Goal: Complete application form: Complete application form

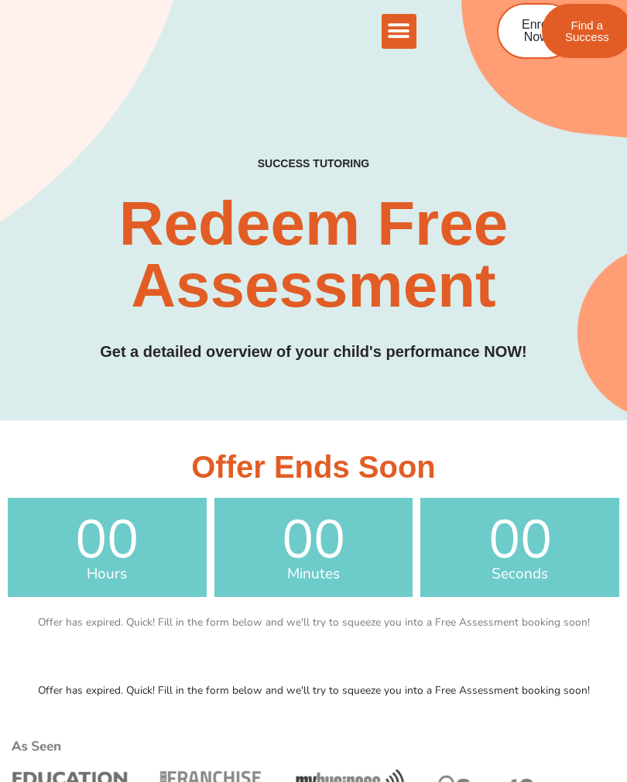
click at [601, 34] on span "Find a Success" at bounding box center [588, 30] width 44 height 23
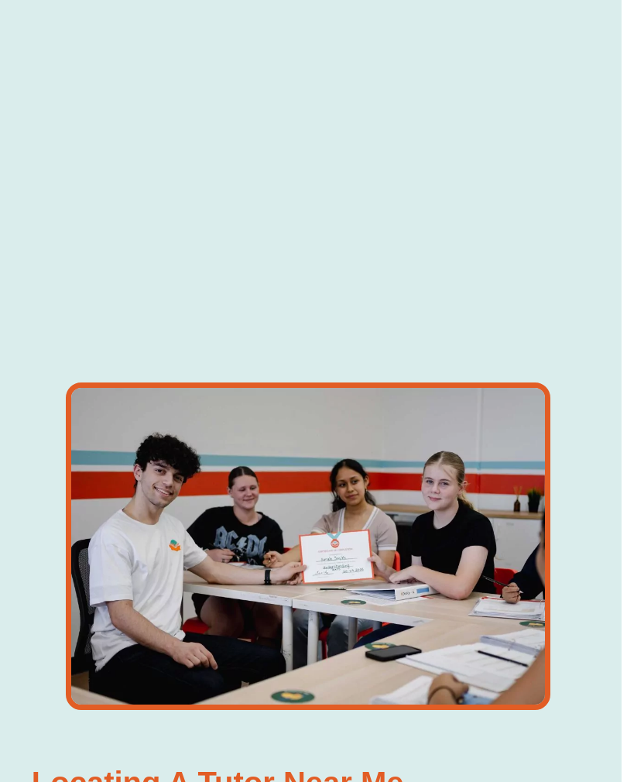
scroll to position [889, 5]
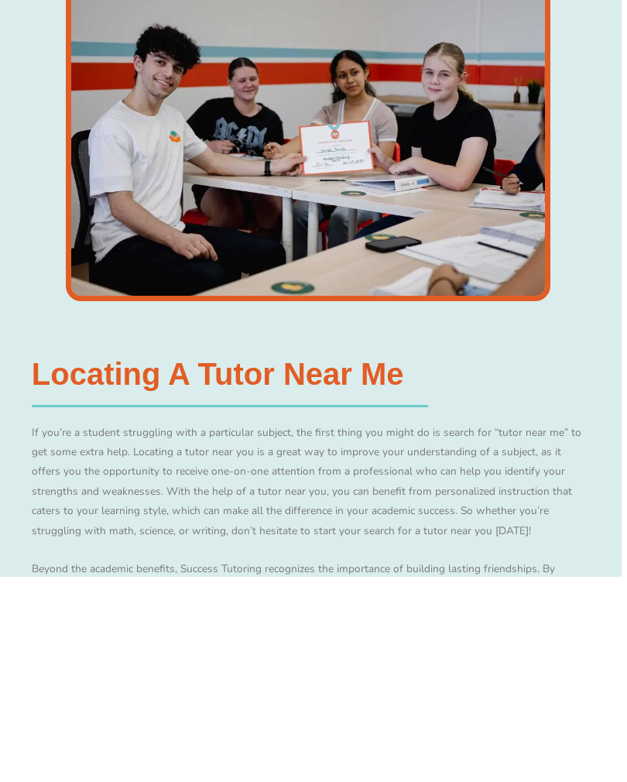
click at [186, 564] on h3 "Locating a Tutor Near Me​" at bounding box center [311, 579] width 559 height 31
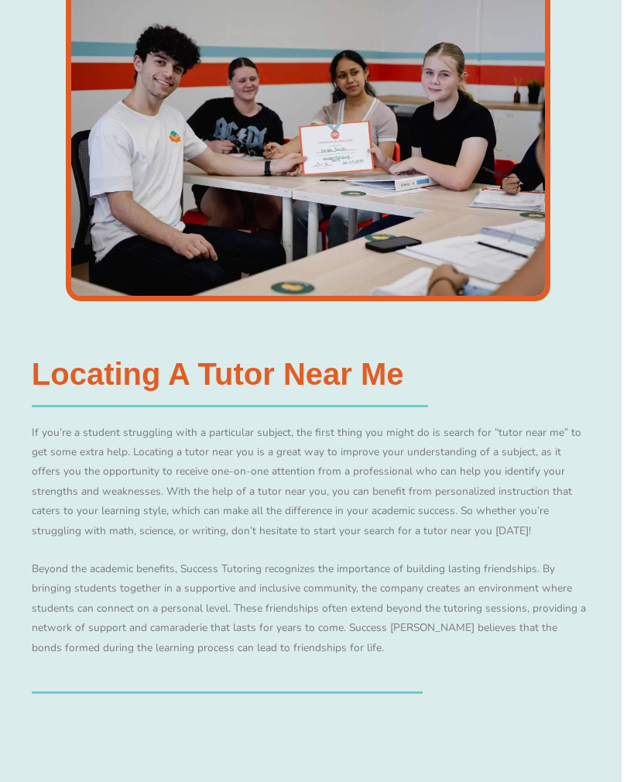
click at [198, 383] on h3 "Locating a Tutor Near Me​" at bounding box center [311, 374] width 559 height 31
click at [199, 390] on h3 "Locating a Tutor Near Me​" at bounding box center [311, 374] width 559 height 31
click at [583, 107] on div at bounding box center [308, 138] width 565 height 328
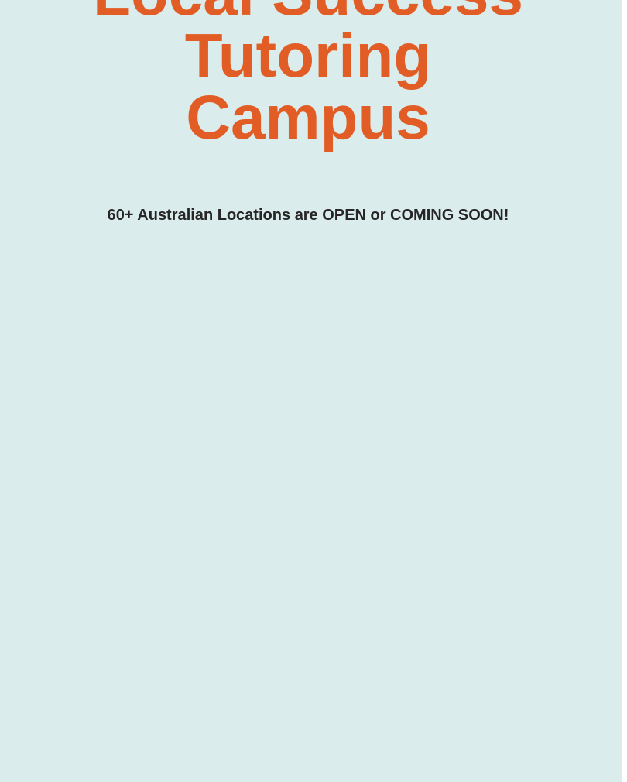
scroll to position [0, 5]
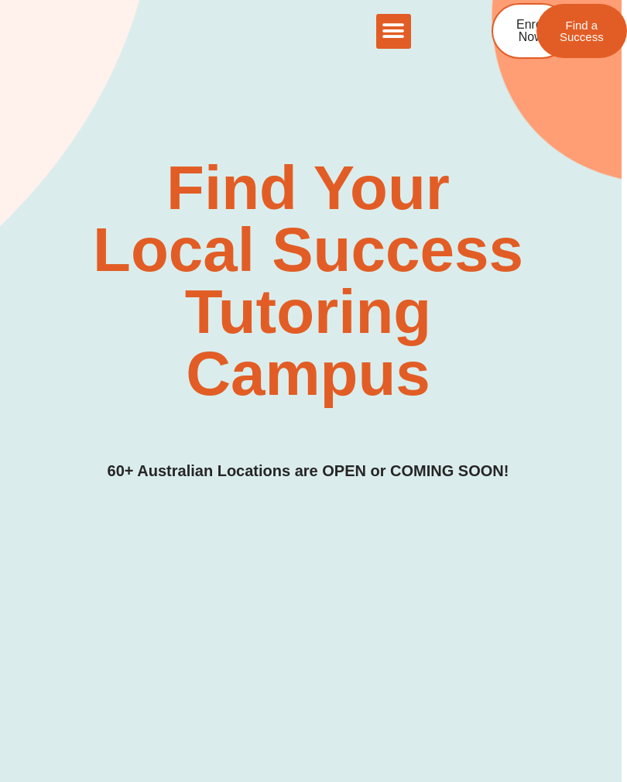
click at [515, 37] on link "Enrol Now" at bounding box center [531, 31] width 78 height 56
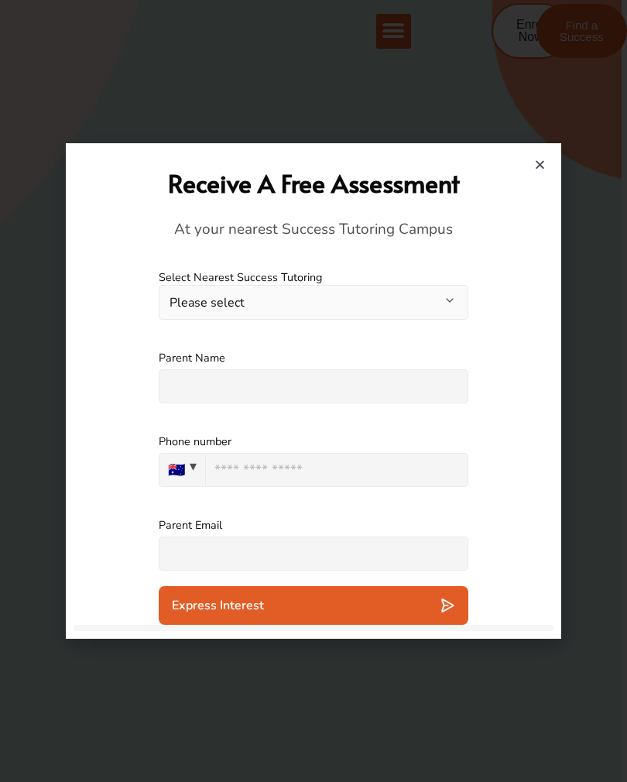
click at [335, 386] on input "text" at bounding box center [314, 387] width 310 height 34
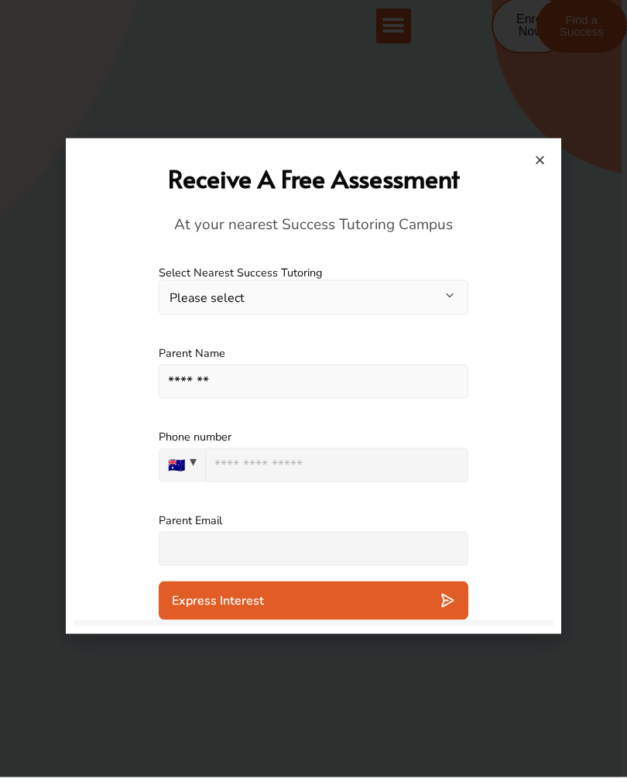
type input "*******"
click at [384, 475] on input "tel" at bounding box center [336, 470] width 263 height 34
type input "*"
type input "**********"
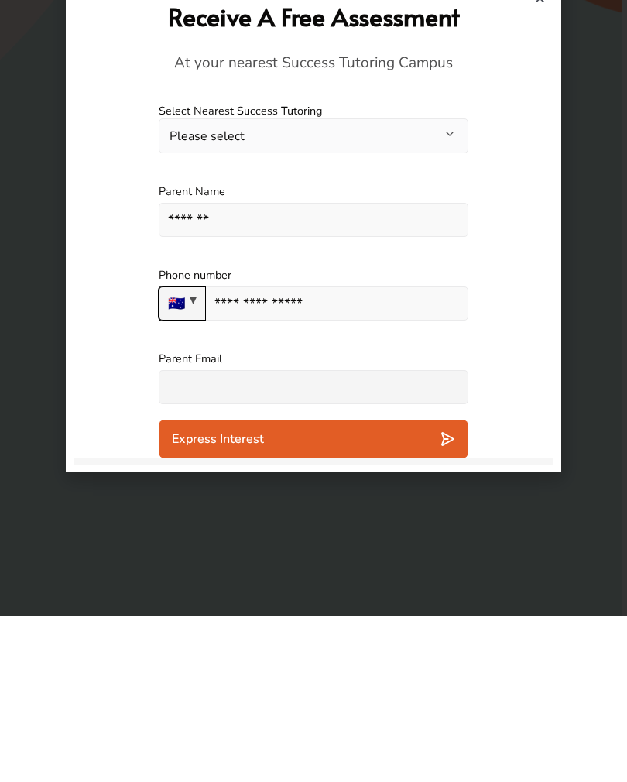
click at [413, 537] on input "text" at bounding box center [314, 554] width 310 height 34
type input "**********"
click at [347, 285] on button "Please select" at bounding box center [314, 302] width 310 height 35
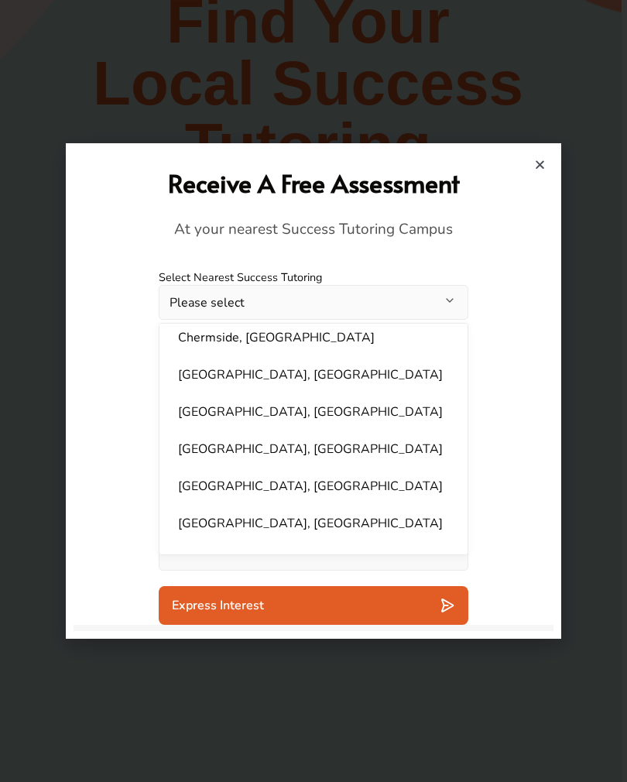
scroll to position [263, 0]
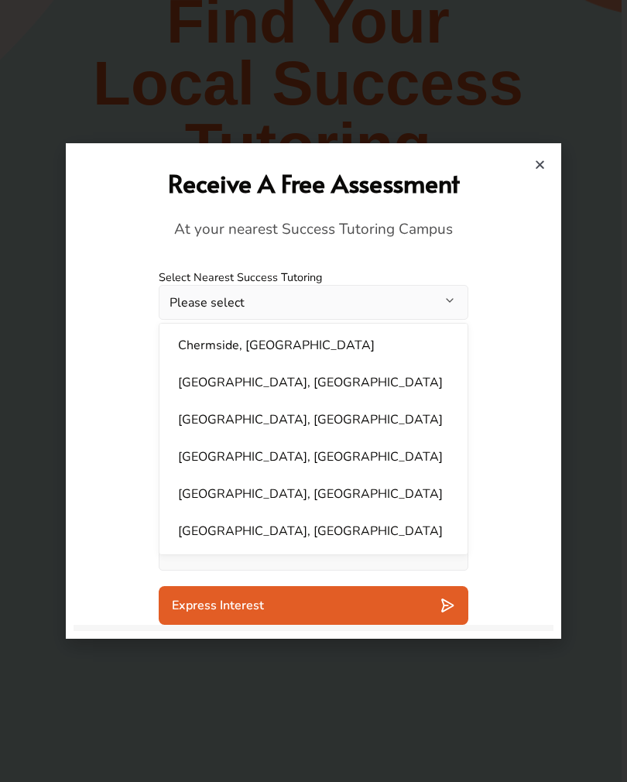
click at [264, 435] on li "Ellenbrook, WA" at bounding box center [314, 419] width 290 height 31
select select "**********"
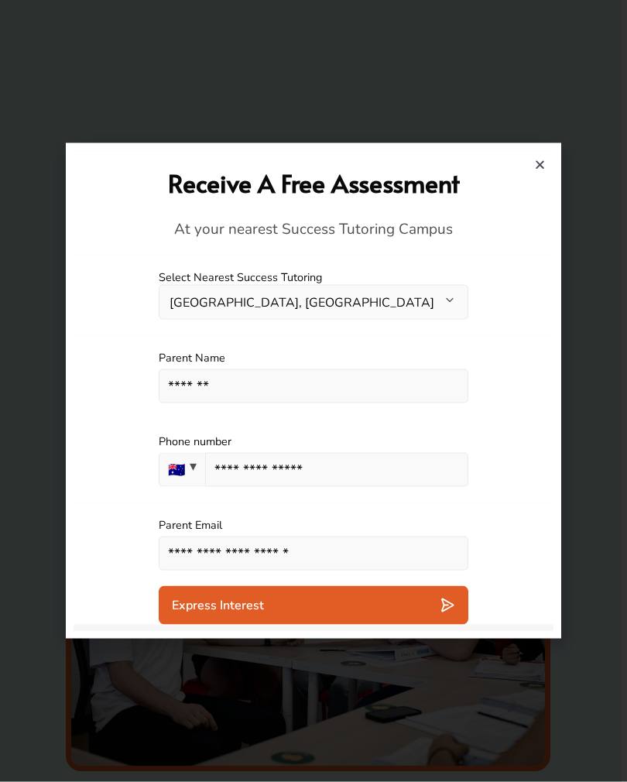
scroll to position [659, 5]
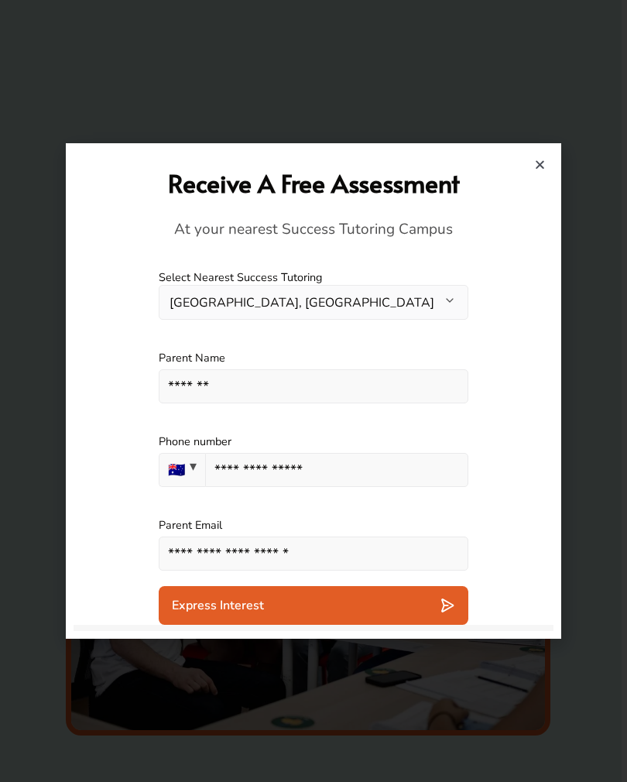
click at [348, 614] on div "Express Interest" at bounding box center [314, 605] width 284 height 15
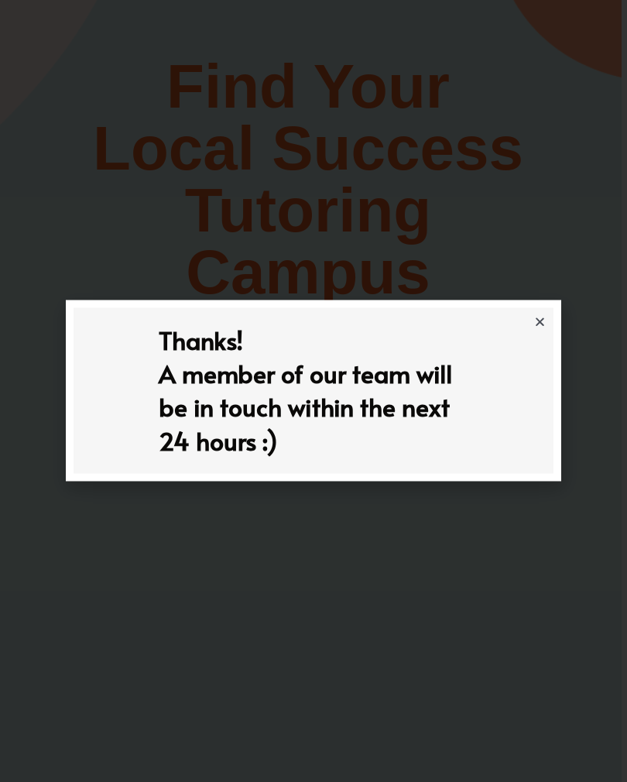
scroll to position [0, 5]
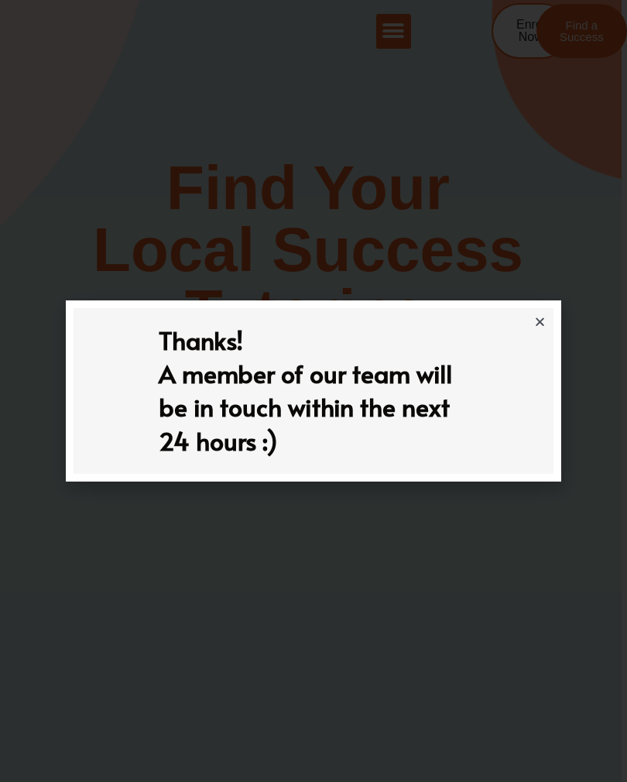
click at [535, 337] on div "Thanks! A member of our team will be in touch within the next 24 hours :)" at bounding box center [314, 390] width 480 height 165
click at [545, 324] on icon "Close" at bounding box center [541, 322] width 12 height 12
